Goal: Task Accomplishment & Management: Use online tool/utility

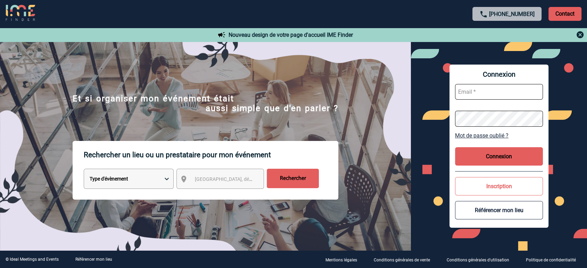
type input "jbonnaudet@ime-groupe.com"
click at [475, 157] on button "Connexion" at bounding box center [499, 156] width 88 height 18
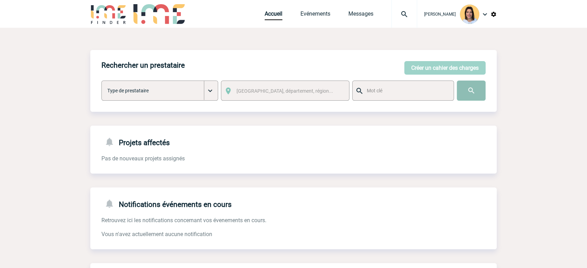
click at [466, 91] on input "image" at bounding box center [471, 91] width 29 height 20
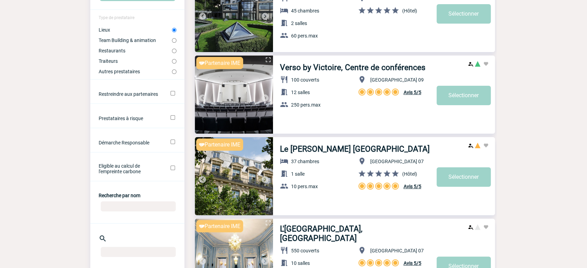
scroll to position [116, 0]
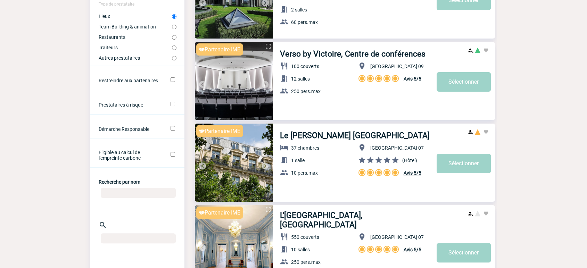
click at [110, 195] on input "Recherche par nom" at bounding box center [138, 193] width 75 height 10
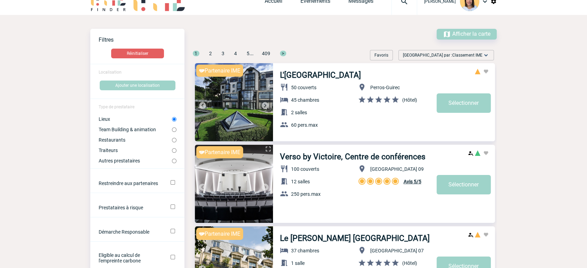
scroll to position [0, 0]
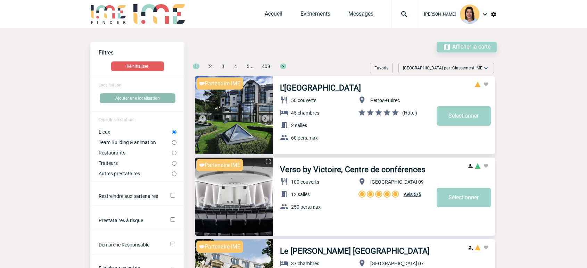
click at [136, 99] on button "Ajouter une localisation" at bounding box center [138, 98] width 76 height 10
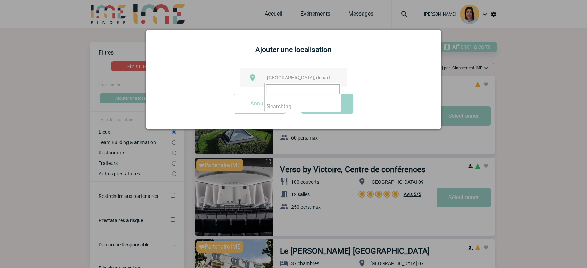
click at [272, 76] on span "[GEOGRAPHIC_DATA], département, région..." at bounding box center [315, 78] width 97 height 6
type input "seine et"
select select "261"
drag, startPoint x: 327, startPoint y: 105, endPoint x: 44, endPoint y: 141, distance: 285.7
click at [325, 106] on button "Valider" at bounding box center [327, 103] width 52 height 19
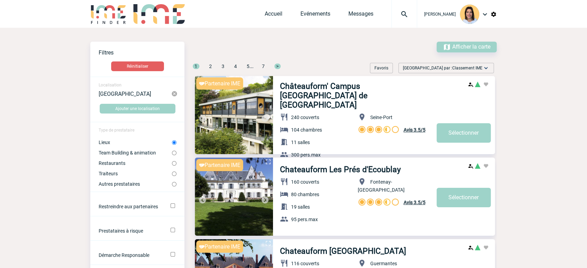
click at [103, 143] on label "Lieux" at bounding box center [135, 143] width 73 height 6
click at [172, 143] on input "Lieux" at bounding box center [174, 142] width 5 height 5
click at [164, 152] on label "Team Building & animation" at bounding box center [135, 153] width 73 height 6
click at [172, 152] on input "Team Building & animation" at bounding box center [174, 153] width 5 height 5
radio input "true"
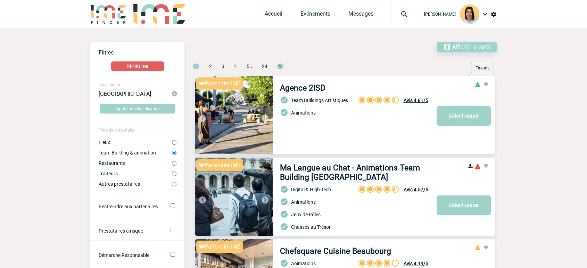
click at [152, 152] on label "Team Building & animation" at bounding box center [135, 153] width 73 height 6
click at [172, 152] on input "Team Building & animation" at bounding box center [174, 153] width 5 height 5
click at [457, 45] on span "Afficher la carte" at bounding box center [471, 46] width 38 height 7
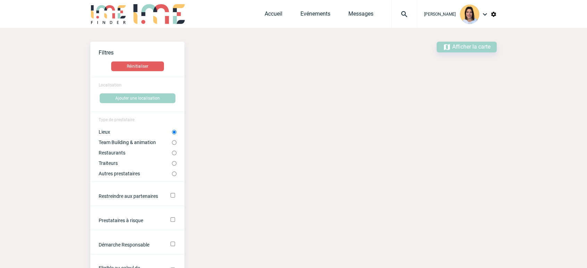
click at [140, 145] on label "Team Building & animation" at bounding box center [135, 143] width 73 height 6
click at [172, 145] on input "Team Building & animation" at bounding box center [174, 142] width 5 height 5
radio input "true"
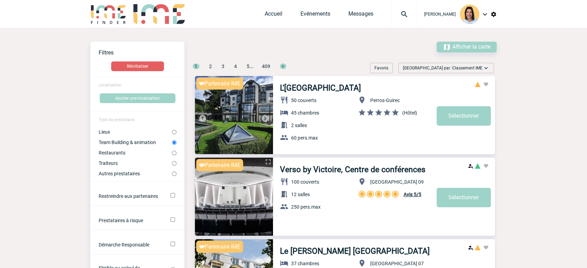
click at [477, 43] on span "Afficher la carte" at bounding box center [471, 46] width 38 height 7
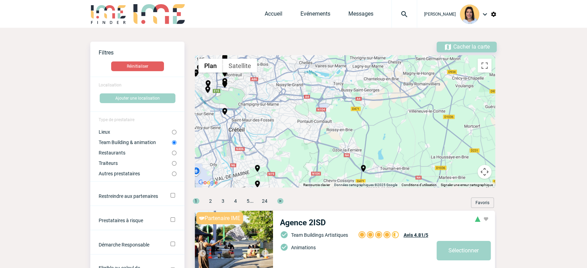
click at [317, 123] on div "Pour activer le glissement avec le clavier, appuyez sur Alt+Entrée. Une fois ce…" at bounding box center [345, 121] width 300 height 132
click at [487, 11] on img at bounding box center [485, 14] width 8 height 8
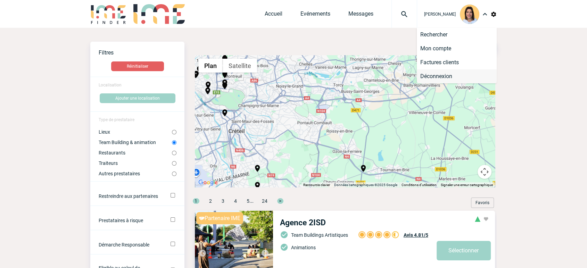
click at [445, 78] on li "Déconnexion" at bounding box center [457, 76] width 80 height 14
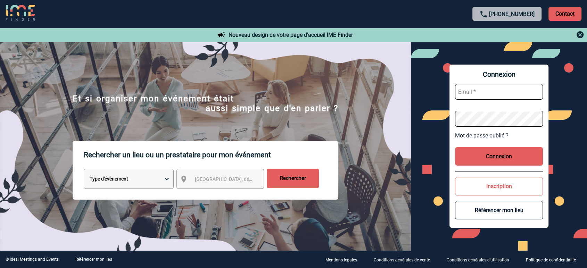
type input "jbonnaudet@ime-groupe.com"
click at [473, 162] on button "Connexion" at bounding box center [499, 156] width 88 height 18
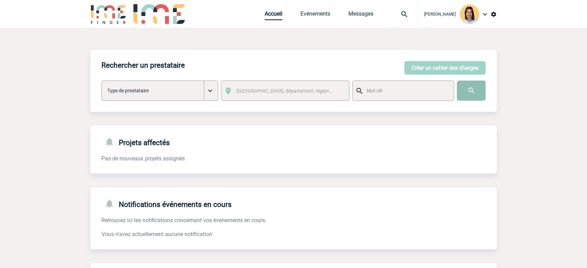
click at [472, 85] on input "image" at bounding box center [471, 91] width 29 height 20
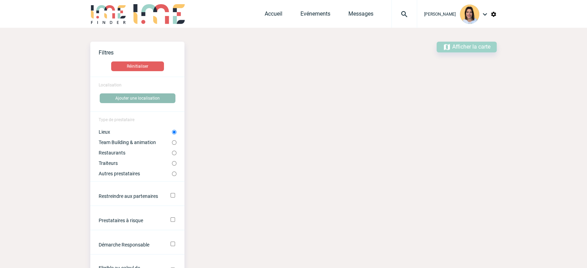
click at [143, 100] on button "Ajouter une localisation" at bounding box center [138, 98] width 76 height 10
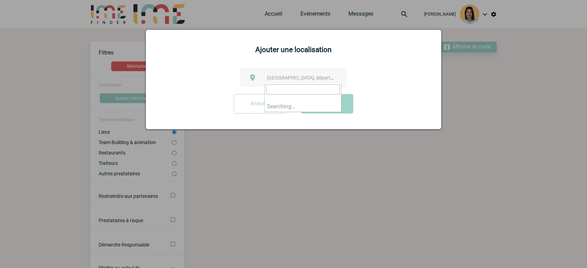
click at [288, 80] on span "[GEOGRAPHIC_DATA], département, région..." at bounding box center [315, 78] width 97 height 6
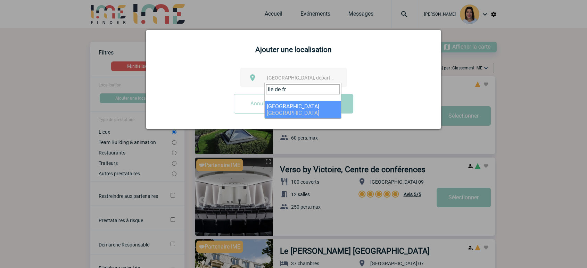
type input "ile de fr"
select select "2"
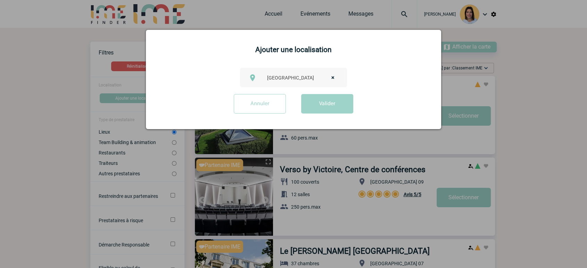
click at [334, 103] on button "Valider" at bounding box center [327, 103] width 52 height 19
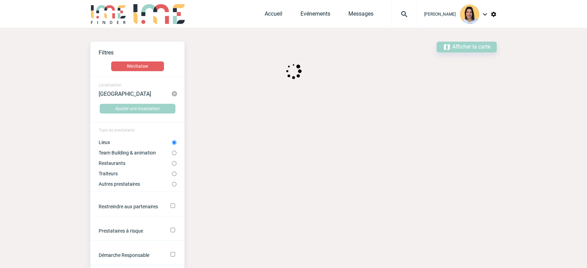
click at [120, 153] on label "Team Building & animation" at bounding box center [135, 153] width 73 height 6
click at [172, 153] on input "Team Building & animation" at bounding box center [174, 153] width 5 height 5
radio input "true"
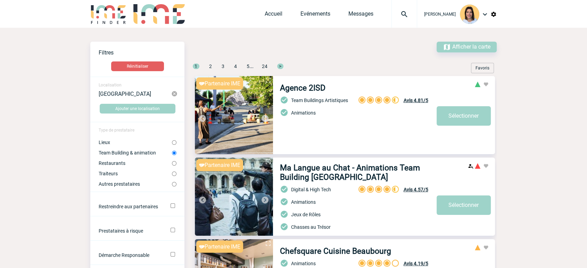
click at [466, 45] on span "Afficher la carte" at bounding box center [471, 46] width 38 height 7
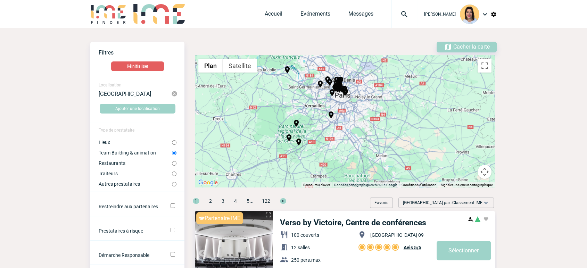
drag, startPoint x: 422, startPoint y: 146, endPoint x: 383, endPoint y: 114, distance: 50.3
click at [383, 114] on div "Pour activer le glissement avec le clavier, appuyez sur Alt+Entrée. Une fois ce…" at bounding box center [345, 121] width 300 height 132
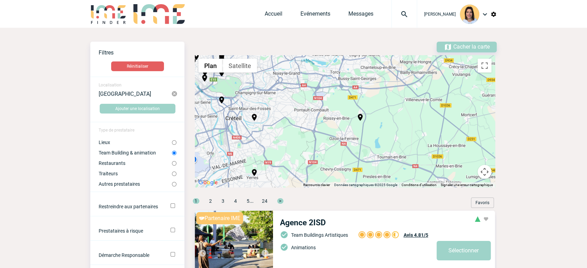
drag, startPoint x: 377, startPoint y: 149, endPoint x: 370, endPoint y: 108, distance: 41.6
click at [370, 108] on div "Pour activer le glissement avec le clavier, appuyez sur Alt+Entrée. Une fois ce…" at bounding box center [345, 121] width 300 height 132
click at [120, 144] on label "Lieux" at bounding box center [135, 143] width 73 height 6
click at [172, 144] on input "Lieux" at bounding box center [174, 142] width 5 height 5
radio input "true"
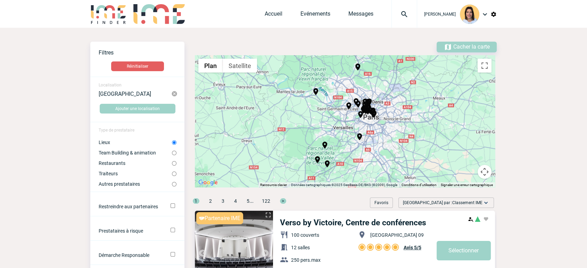
click at [139, 154] on label "Team Building & animation" at bounding box center [135, 153] width 73 height 6
click at [172, 154] on input "Team Building & animation" at bounding box center [174, 153] width 5 height 5
radio input "true"
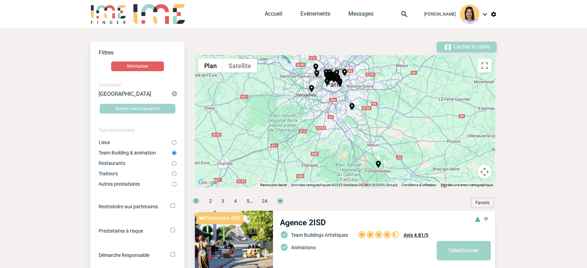
click at [174, 96] on img at bounding box center [174, 94] width 6 height 6
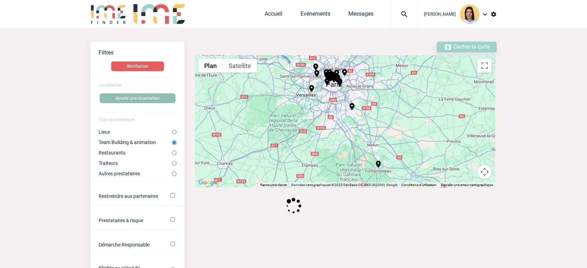
click at [143, 101] on button "Ajouter une localisation" at bounding box center [138, 98] width 76 height 10
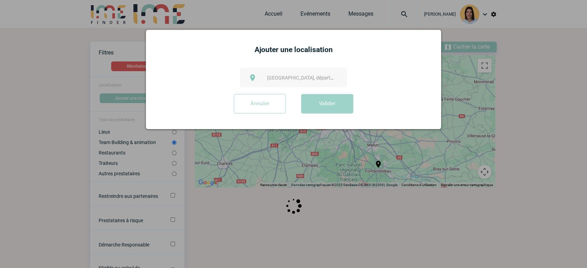
click at [263, 74] on div "[GEOGRAPHIC_DATA], département, région..." at bounding box center [293, 77] width 107 height 19
click at [263, 73] on div "[GEOGRAPHIC_DATA], département, région..." at bounding box center [293, 77] width 107 height 19
click at [273, 78] on span "[GEOGRAPHIC_DATA], département, région..." at bounding box center [315, 78] width 97 height 6
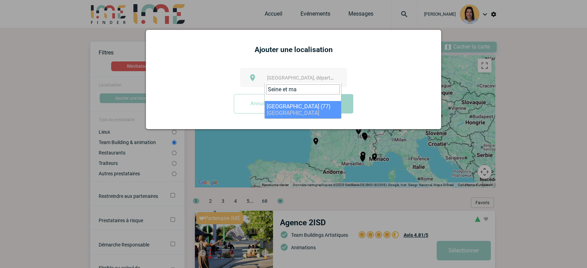
type input "Seine et ma"
select select "261"
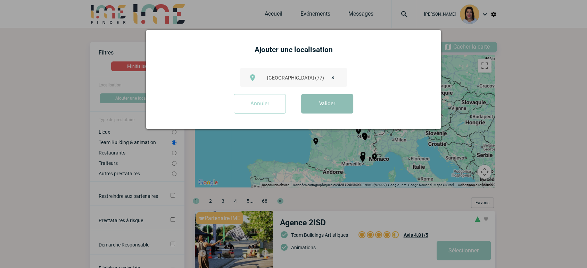
click at [320, 110] on button "Valider" at bounding box center [327, 103] width 52 height 19
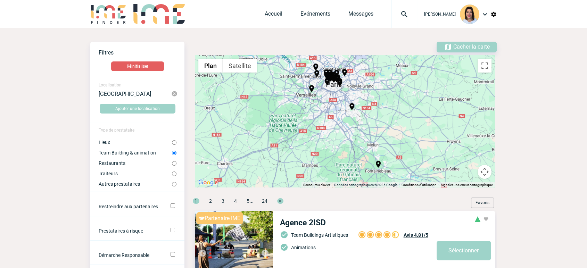
click at [115, 152] on label "Team Building & animation" at bounding box center [135, 153] width 73 height 6
click at [172, 152] on input "Team Building & animation" at bounding box center [174, 153] width 5 height 5
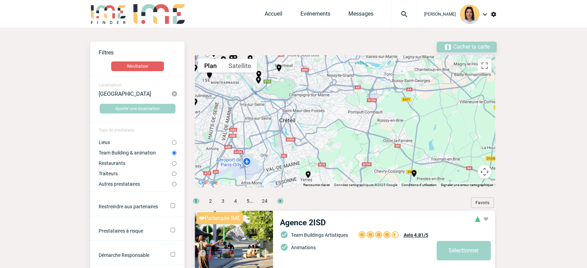
drag, startPoint x: 427, startPoint y: 106, endPoint x: 394, endPoint y: 113, distance: 33.7
click at [394, 113] on div "Pour activer le glissement avec le clavier, appuyez sur Alt+Entrée. Une fois ce…" at bounding box center [345, 121] width 300 height 132
